Goal: Contribute content

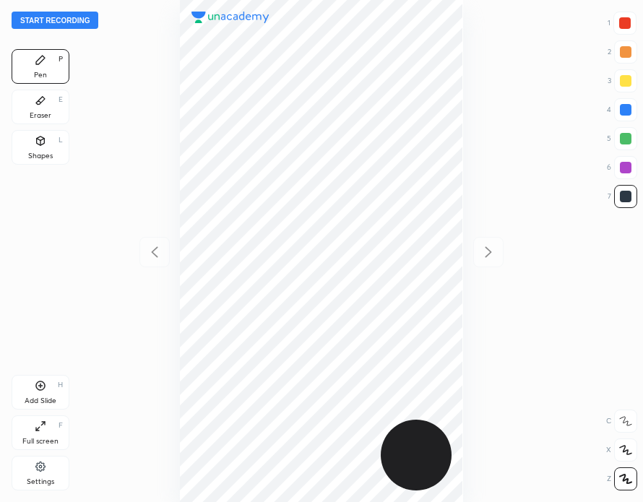
scroll to position [502, 412]
click at [59, 16] on button "Start recording" at bounding box center [55, 20] width 87 height 17
click at [68, 19] on button "End recording" at bounding box center [52, 20] width 80 height 17
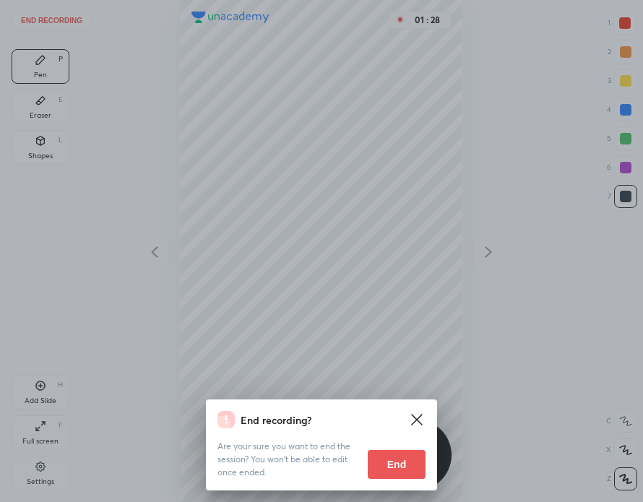
click at [400, 465] on button "End" at bounding box center [397, 464] width 58 height 29
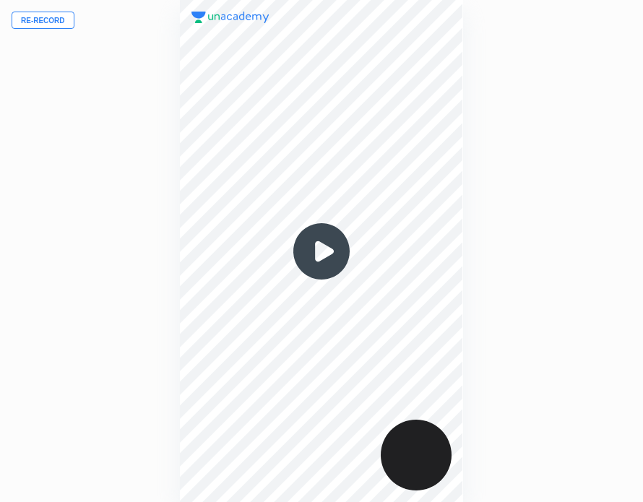
click at [127, 179] on div "00 : 00" at bounding box center [322, 251] width 412 height 502
click at [103, 241] on div "Re-record 00 : 00" at bounding box center [321, 251] width 643 height 502
click at [51, 23] on button "Re-record" at bounding box center [43, 20] width 63 height 17
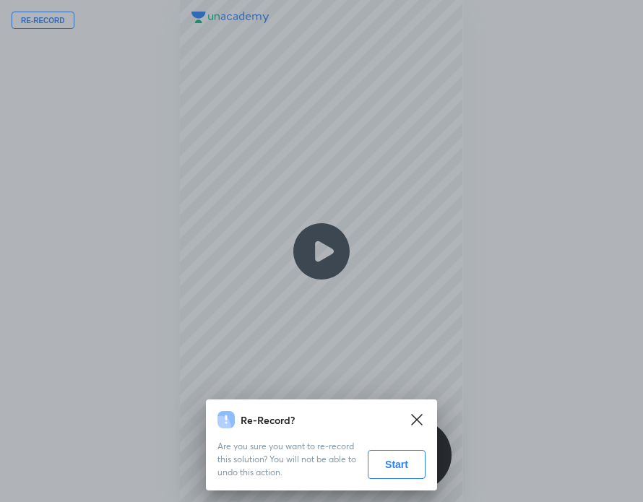
click at [405, 464] on button "Start" at bounding box center [397, 464] width 58 height 29
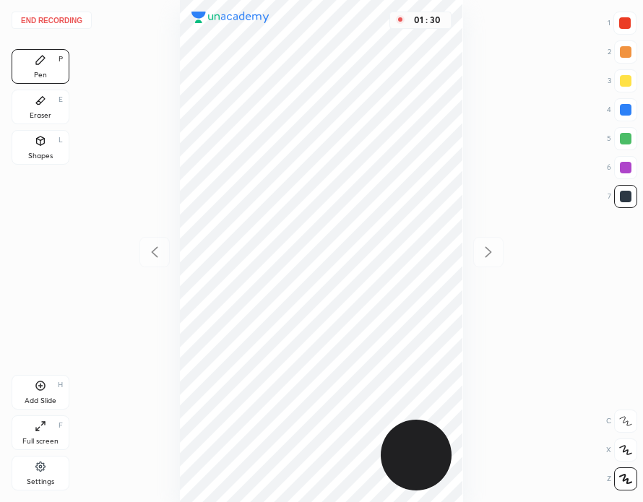
click at [46, 393] on div "Add Slide H" at bounding box center [41, 392] width 58 height 35
click at [625, 25] on div at bounding box center [625, 23] width 12 height 12
click at [60, 22] on button "End recording" at bounding box center [52, 20] width 80 height 17
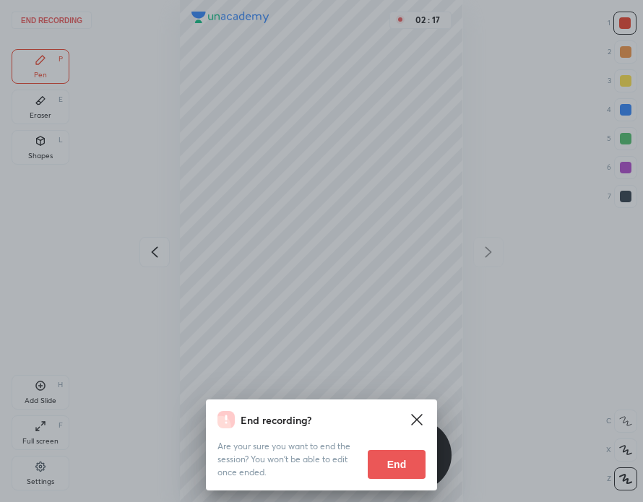
click at [405, 464] on button "End" at bounding box center [397, 464] width 58 height 29
